Goal: Navigation & Orientation: Find specific page/section

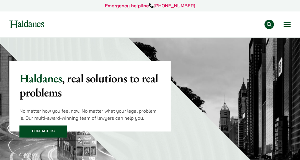
click at [284, 27] on button "Open menu" at bounding box center [286, 24] width 7 height 5
click at [285, 27] on button "Open menu" at bounding box center [286, 24] width 7 height 5
click at [286, 27] on button "Open menu" at bounding box center [286, 24] width 7 height 5
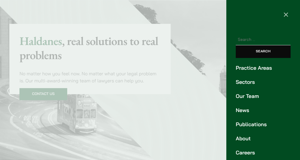
scroll to position [43, 0]
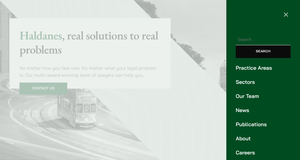
click at [255, 100] on link "Our Team" at bounding box center [262, 96] width 55 height 8
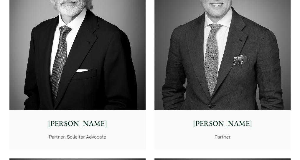
scroll to position [171, 0]
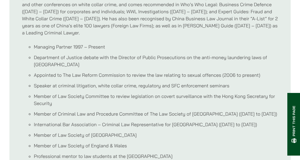
scroll to position [515, 0]
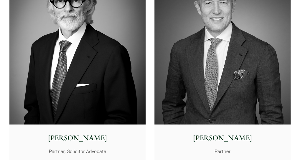
scroll to position [171, 0]
click at [72, 63] on img at bounding box center [77, 39] width 136 height 170
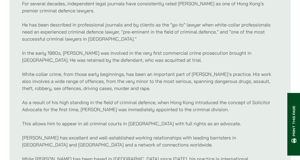
scroll to position [400, 0]
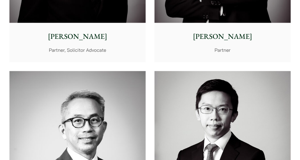
scroll to position [1141, 0]
